Goal: Navigation & Orientation: Go to known website

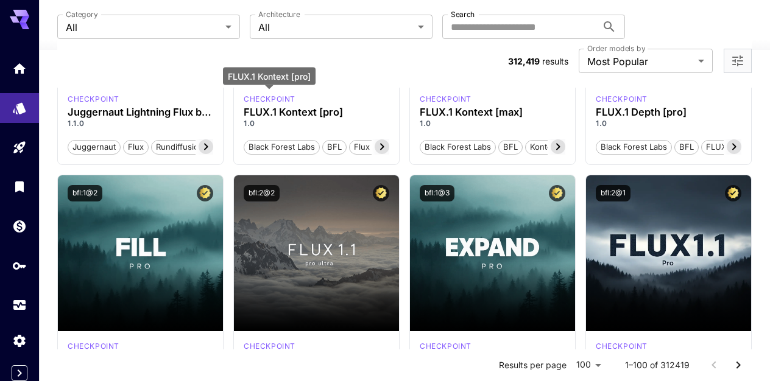
scroll to position [2, 0]
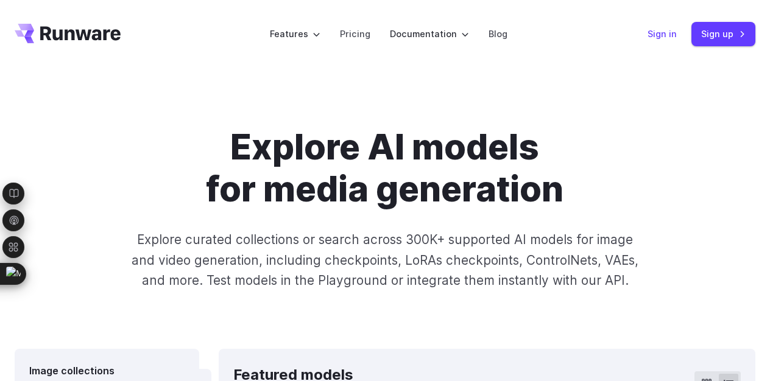
click at [667, 35] on link "Sign in" at bounding box center [662, 34] width 29 height 14
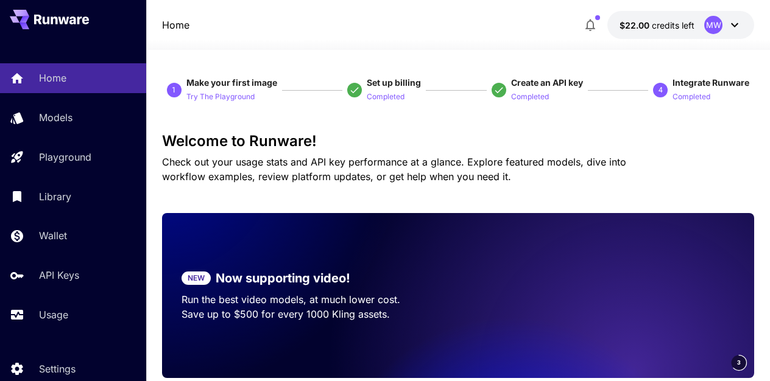
click at [737, 23] on icon at bounding box center [735, 25] width 15 height 15
